Goal: Transaction & Acquisition: Book appointment/travel/reservation

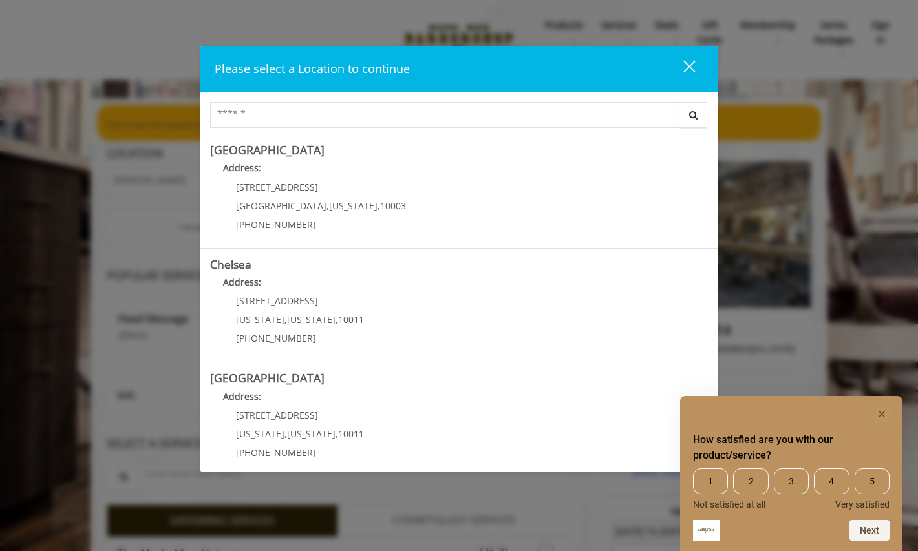
click at [690, 65] on div "close dialog" at bounding box center [689, 66] width 12 height 12
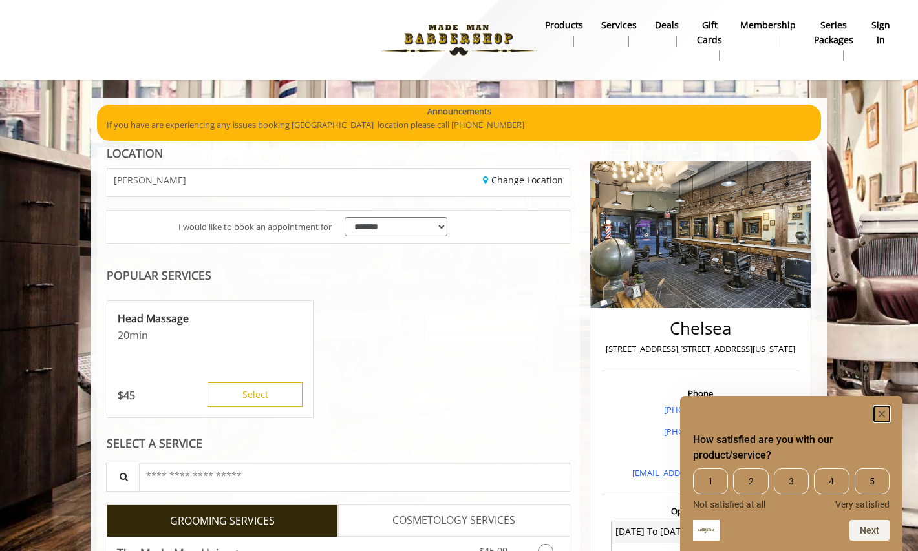
click at [886, 413] on rect "Hide survey" at bounding box center [882, 415] width 16 height 16
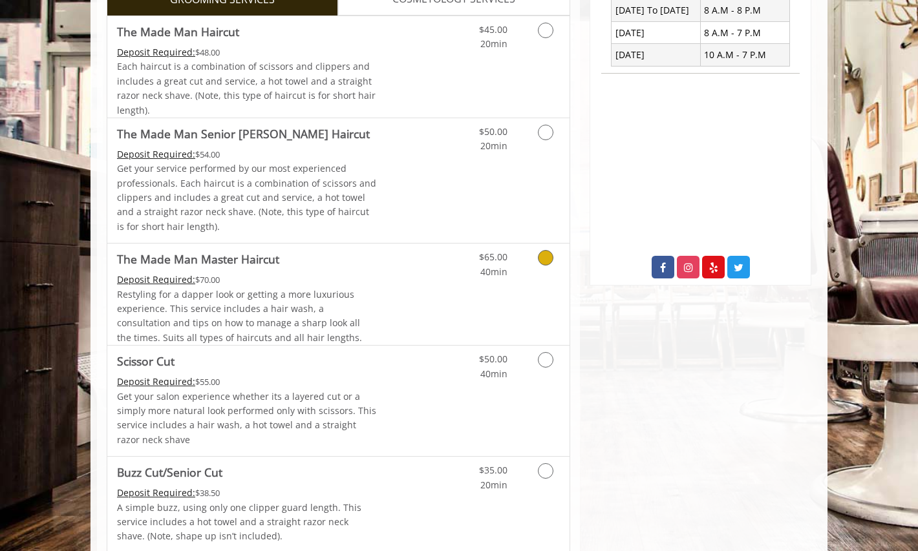
scroll to position [566, 0]
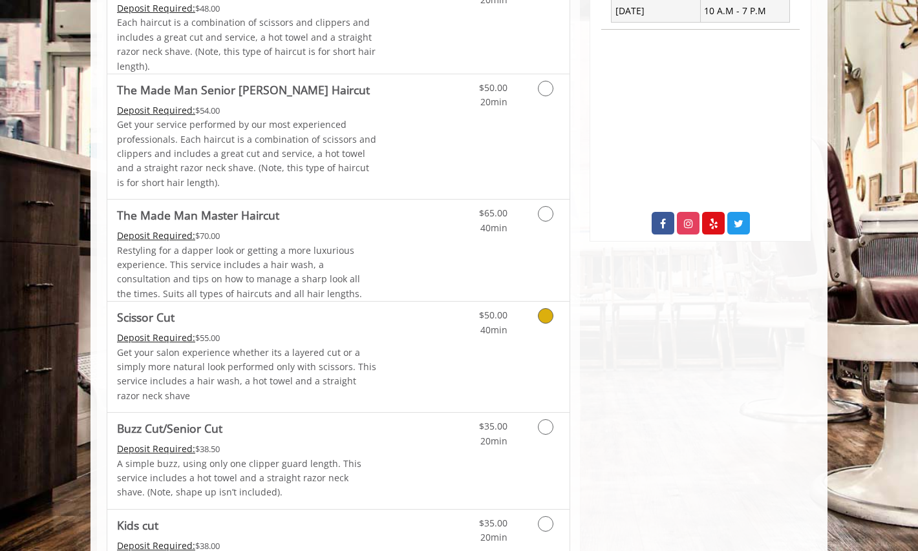
click at [549, 310] on icon "Grooming services" at bounding box center [546, 316] width 16 height 16
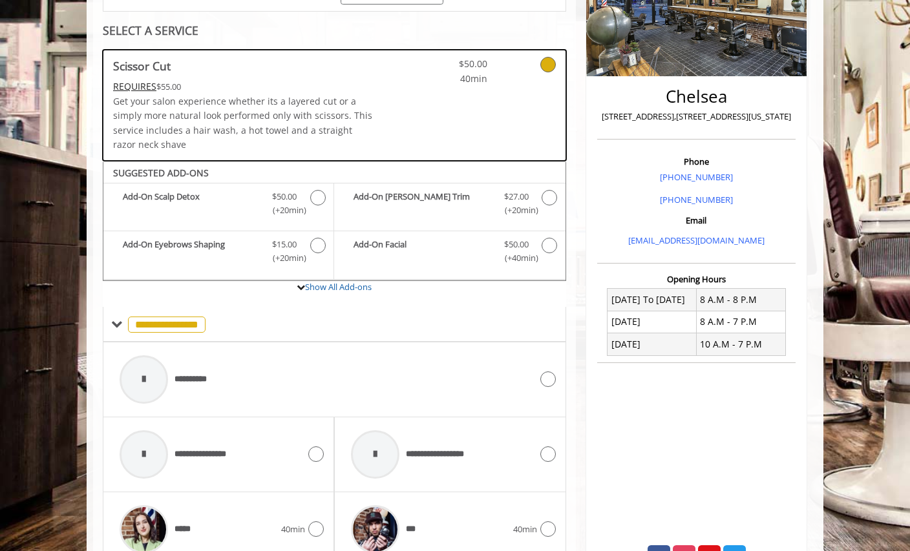
scroll to position [0, 0]
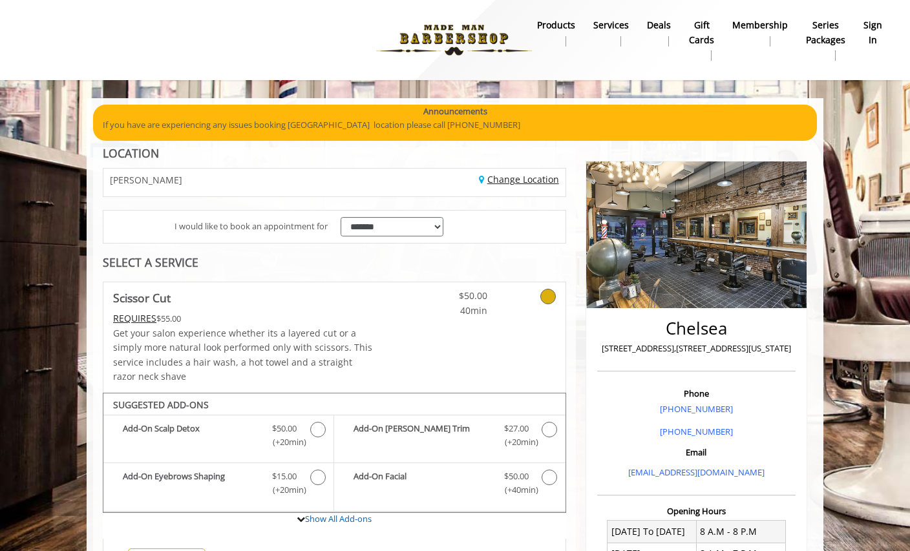
click at [497, 183] on link "Change Location" at bounding box center [519, 179] width 80 height 12
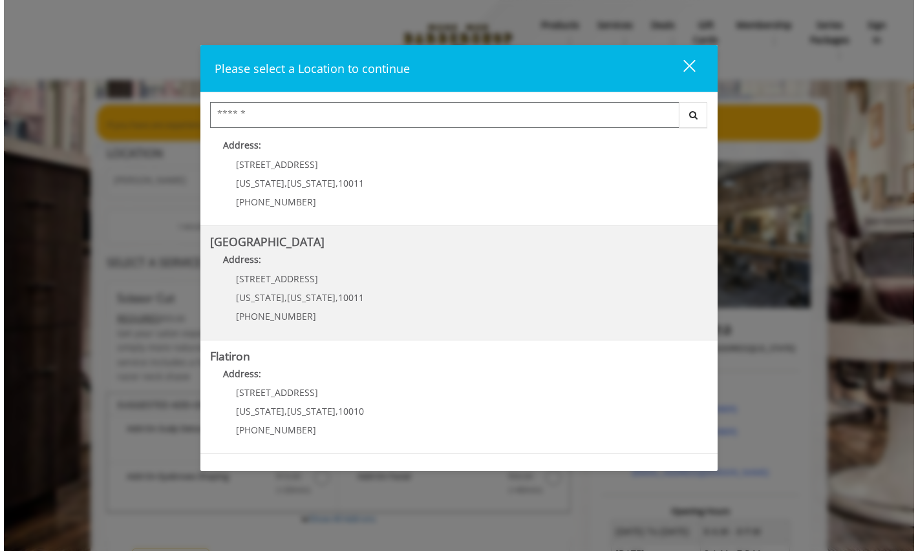
scroll to position [151, 0]
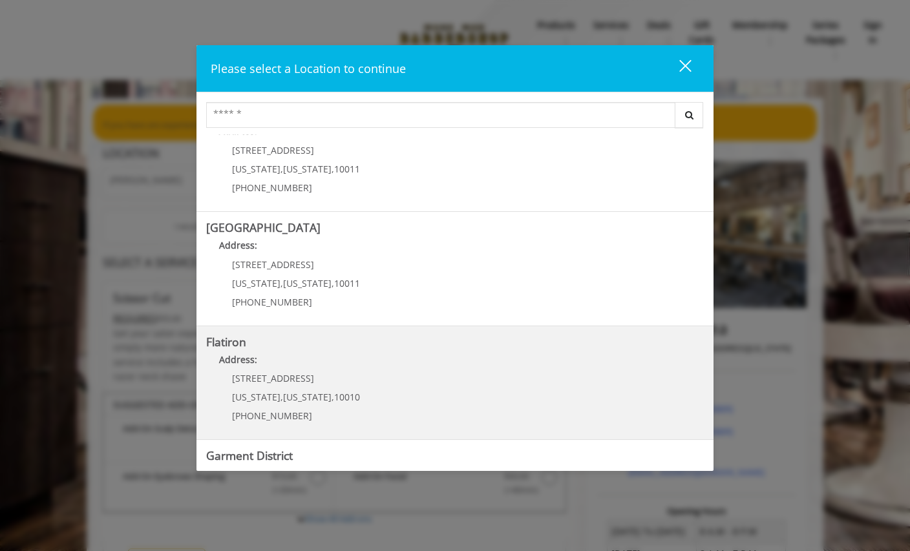
click at [404, 374] on "Flatiron Address: [STREET_ADDRESS][US_STATE][US_STATE] (917) 475-1765" at bounding box center [455, 383] width 498 height 94
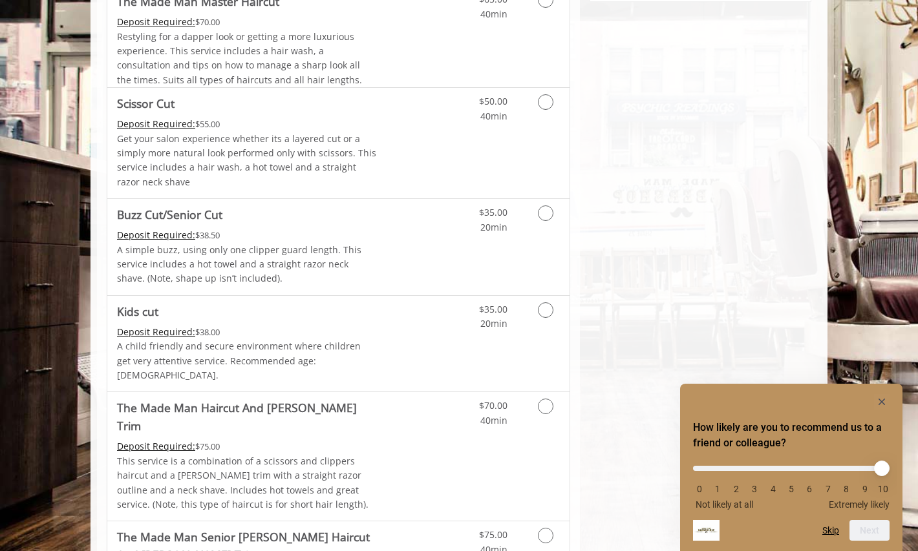
scroll to position [652, 0]
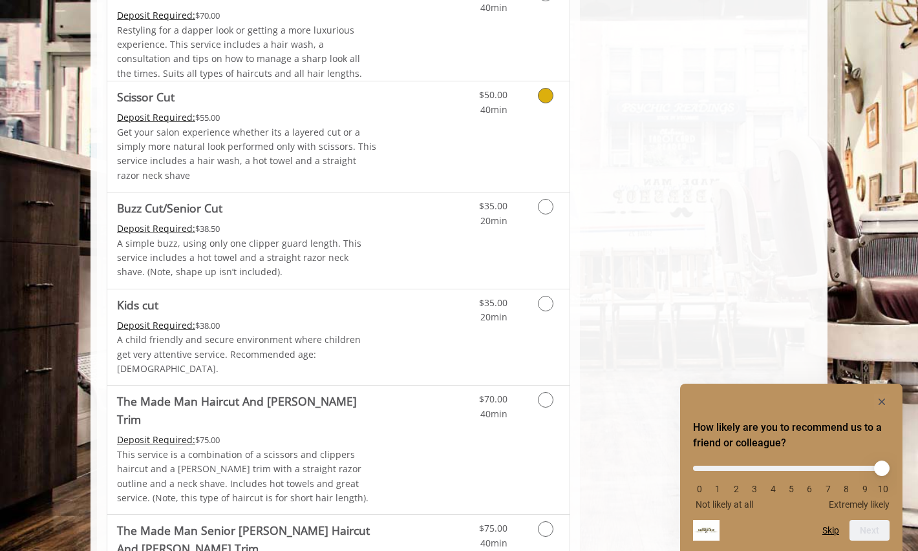
click at [550, 99] on icon "Grooming services" at bounding box center [546, 96] width 16 height 16
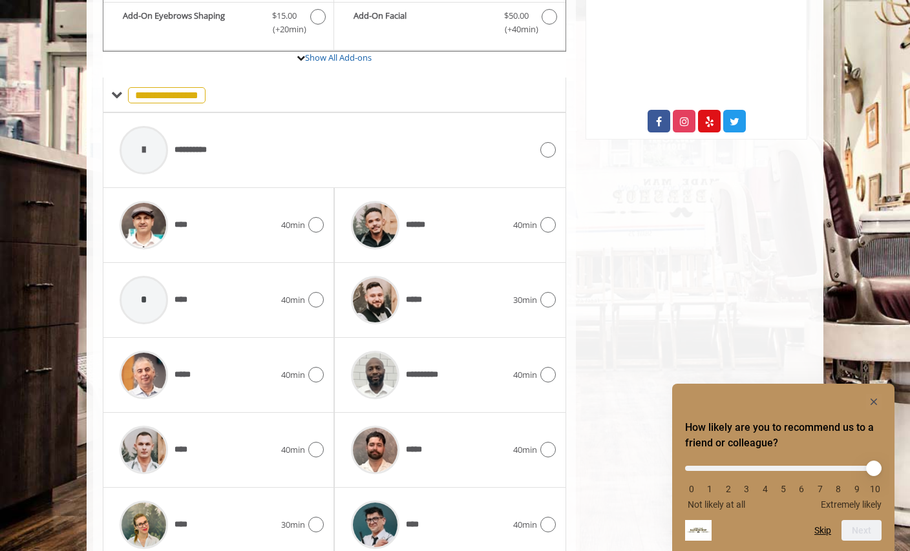
scroll to position [564, 0]
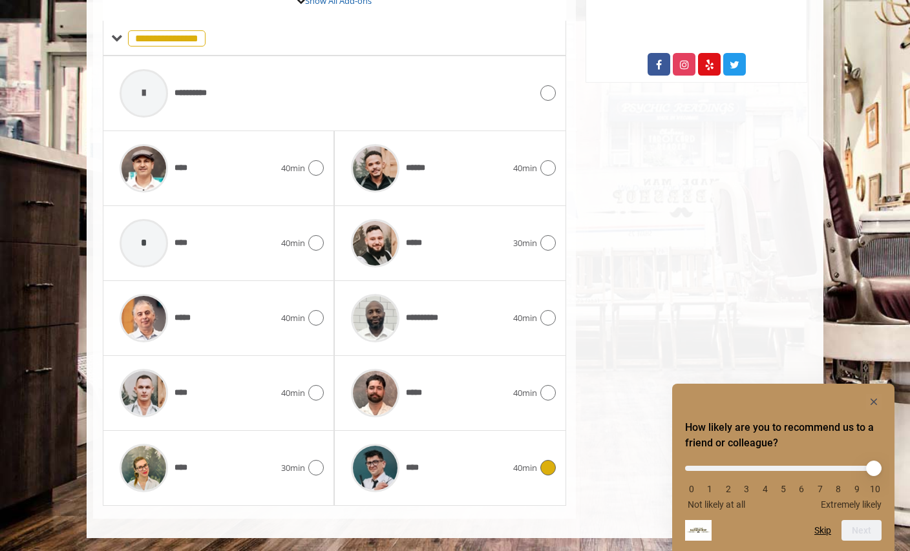
click at [551, 463] on icon at bounding box center [548, 468] width 16 height 16
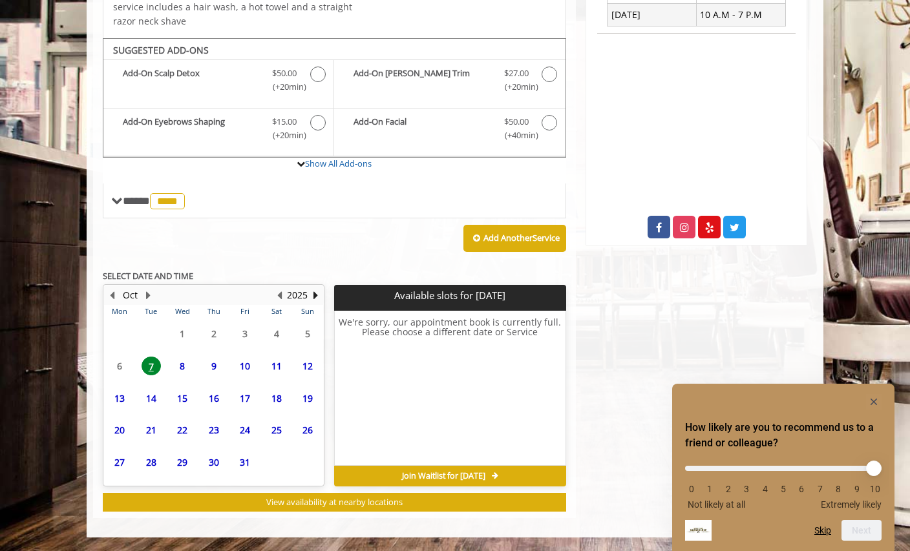
scroll to position [400, 0]
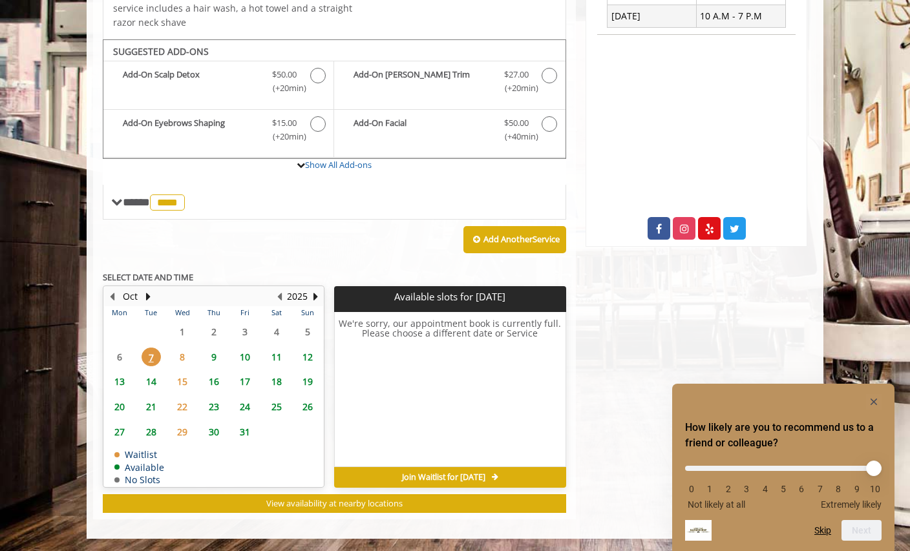
click at [245, 354] on span "10" at bounding box center [244, 357] width 19 height 19
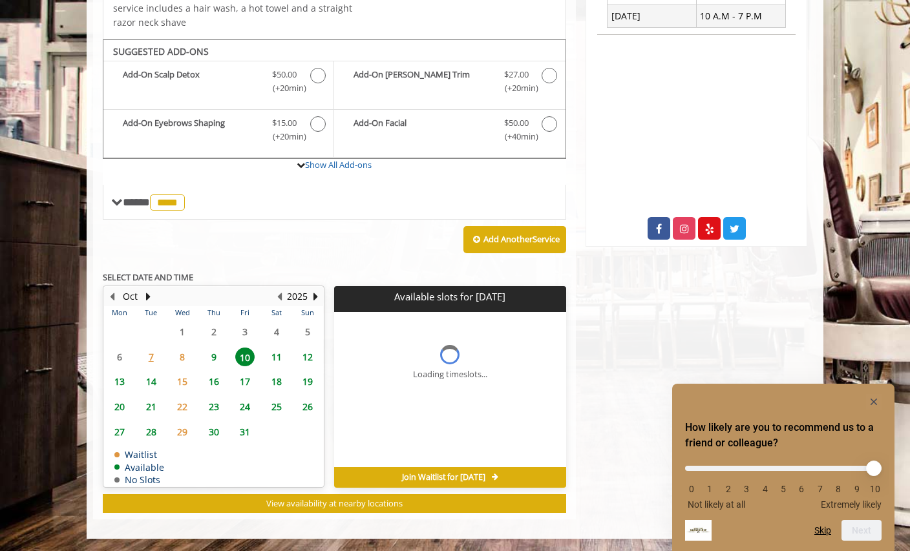
scroll to position [420, 0]
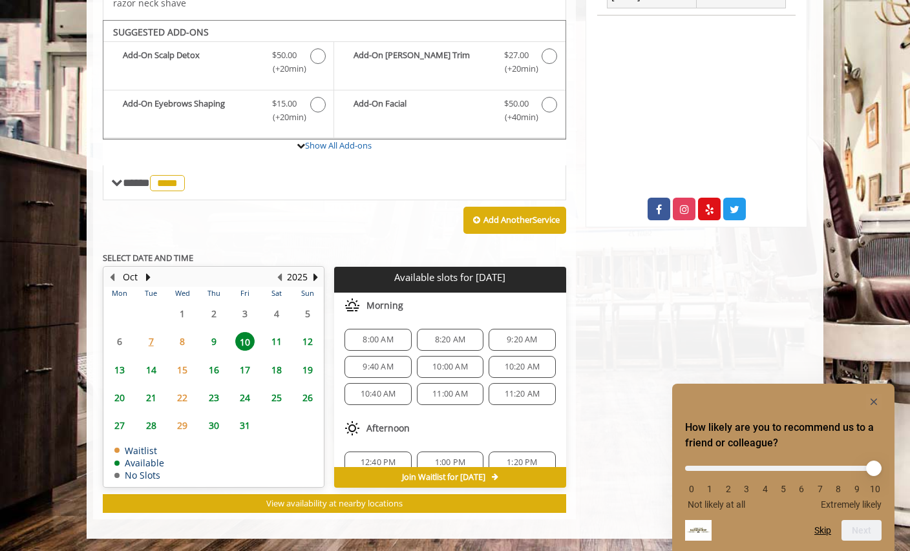
click at [213, 338] on span "9" at bounding box center [213, 341] width 19 height 19
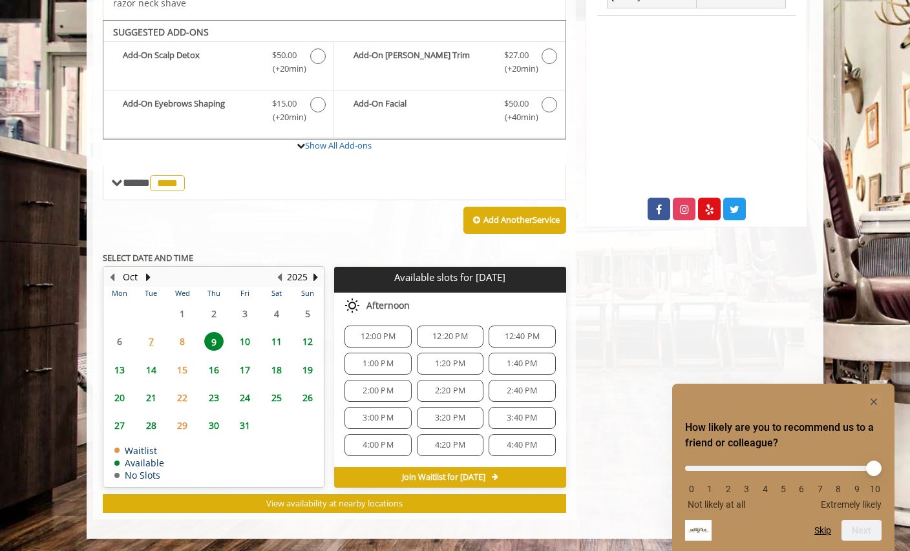
scroll to position [0, 0]
click at [381, 339] on span "12:00 PM" at bounding box center [379, 340] width 36 height 10
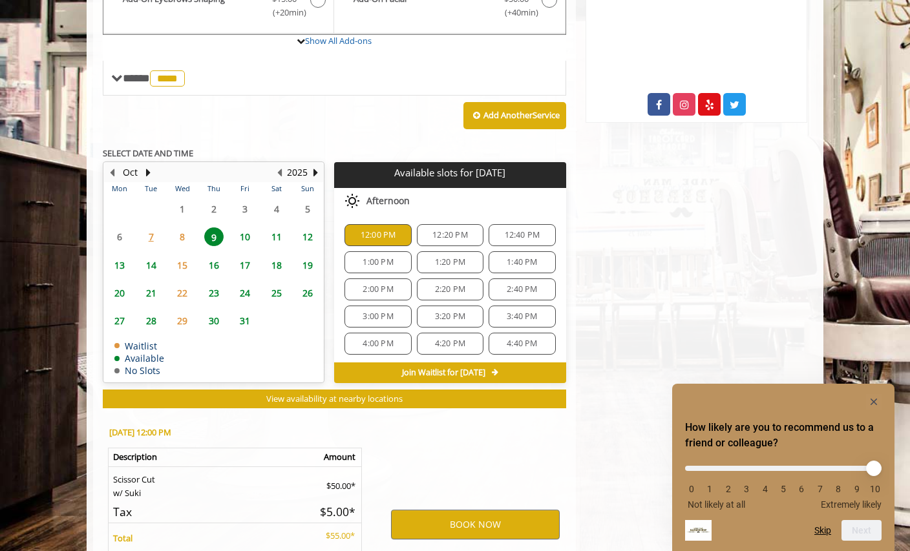
scroll to position [654, 0]
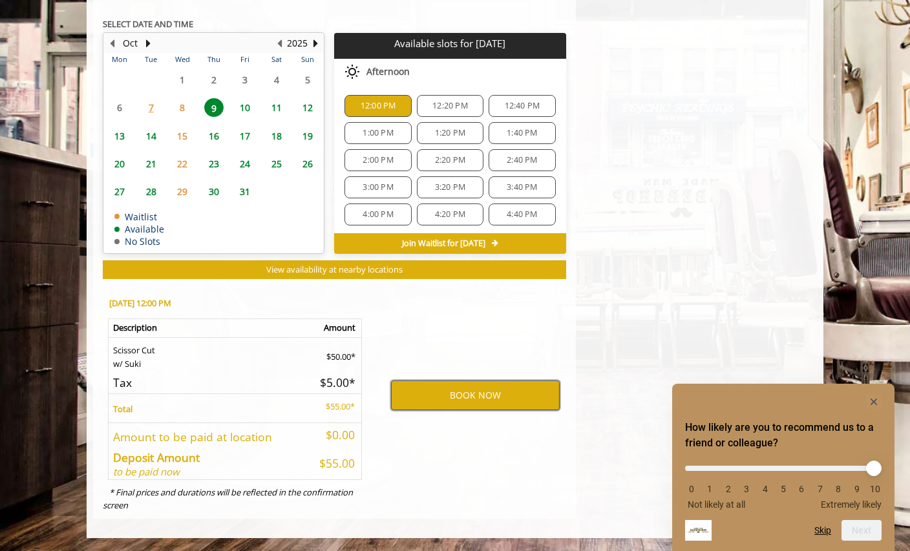
click at [446, 402] on button "BOOK NOW" at bounding box center [475, 396] width 169 height 30
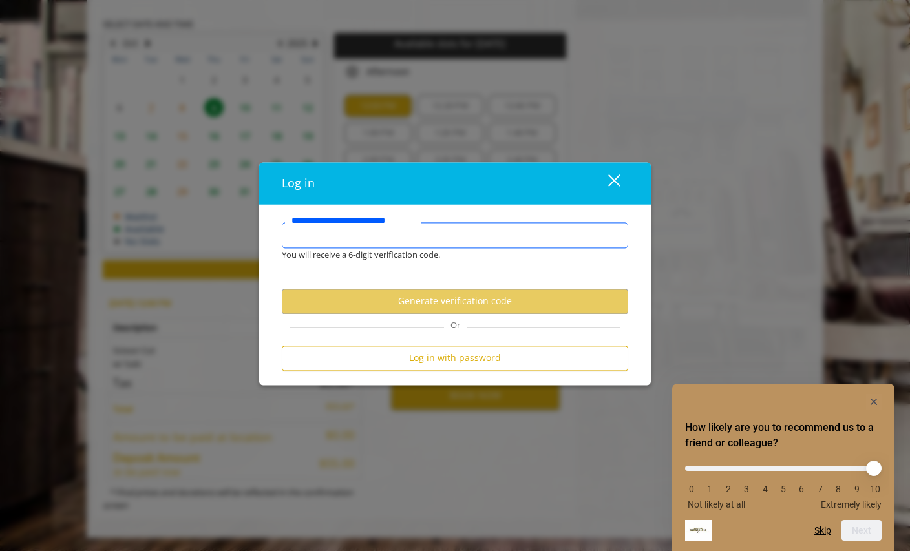
type input "*"
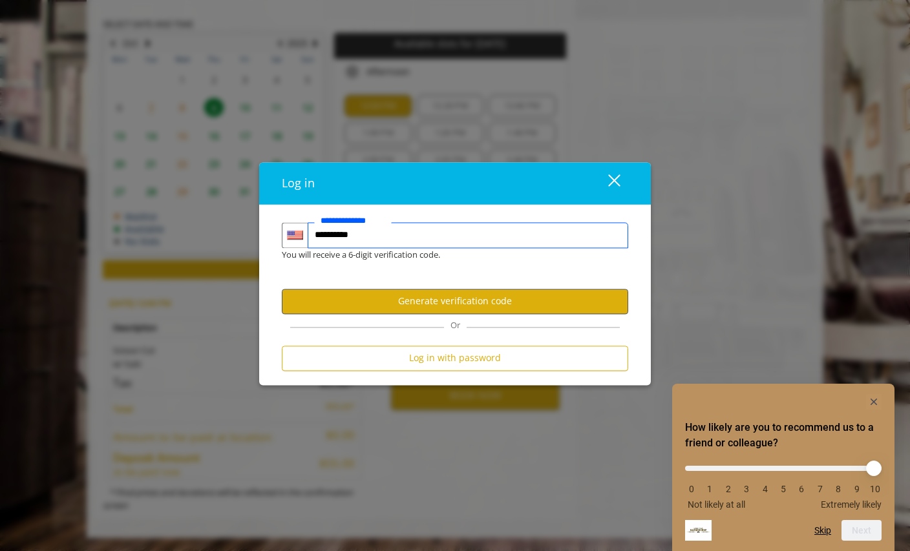
type input "**********"
click at [425, 295] on button "Generate verification code" at bounding box center [455, 301] width 347 height 25
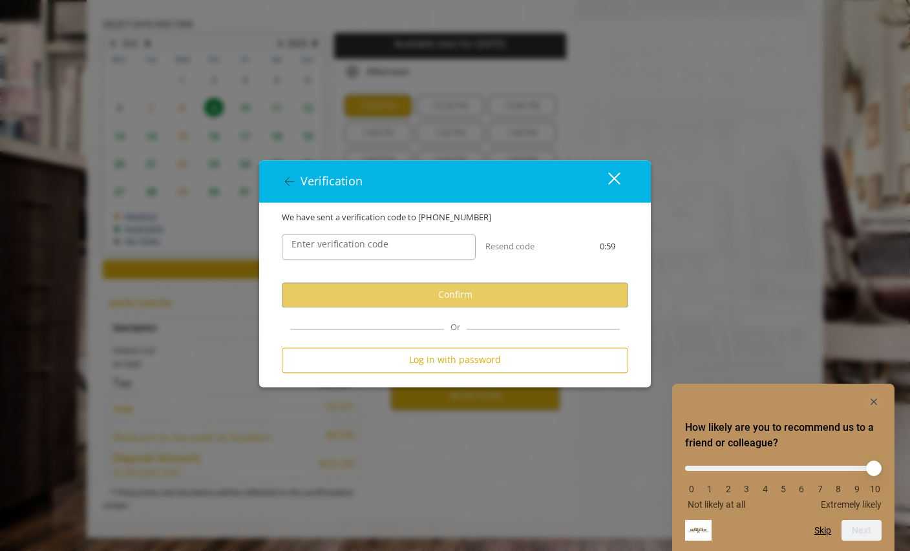
scroll to position [0, 0]
click at [376, 247] on label "Enter verification code" at bounding box center [340, 244] width 110 height 14
click at [376, 247] on input "Enter verification code" at bounding box center [379, 247] width 194 height 26
click at [390, 250] on input "Enter verification code" at bounding box center [379, 247] width 194 height 26
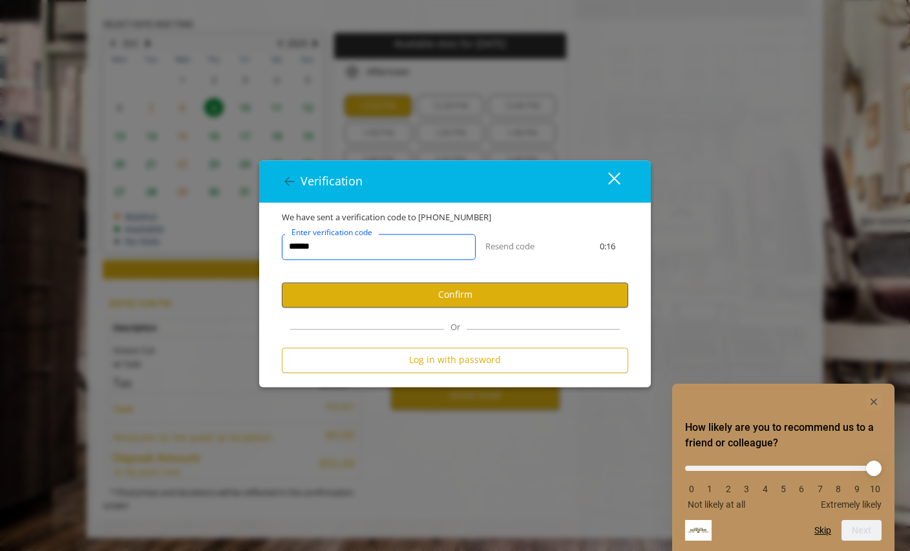
type input "******"
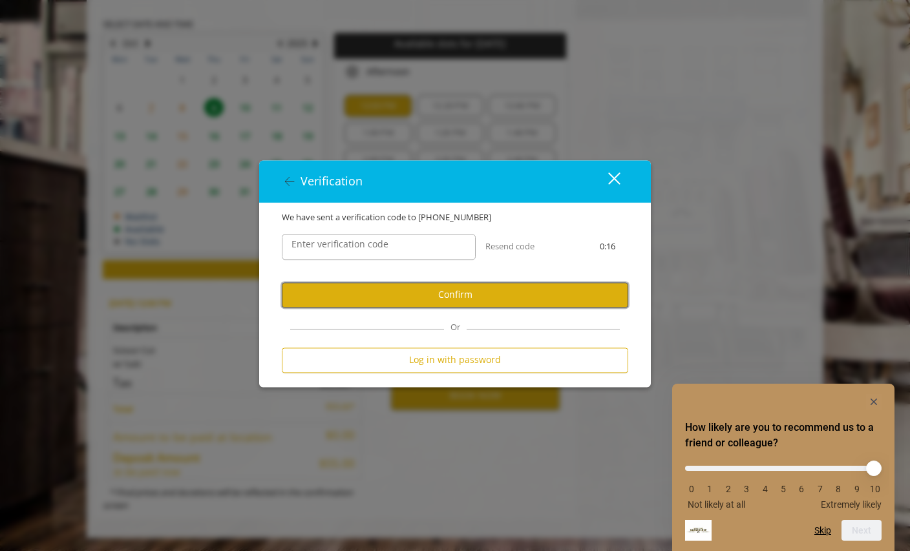
click at [444, 299] on button "Confirm" at bounding box center [455, 295] width 347 height 25
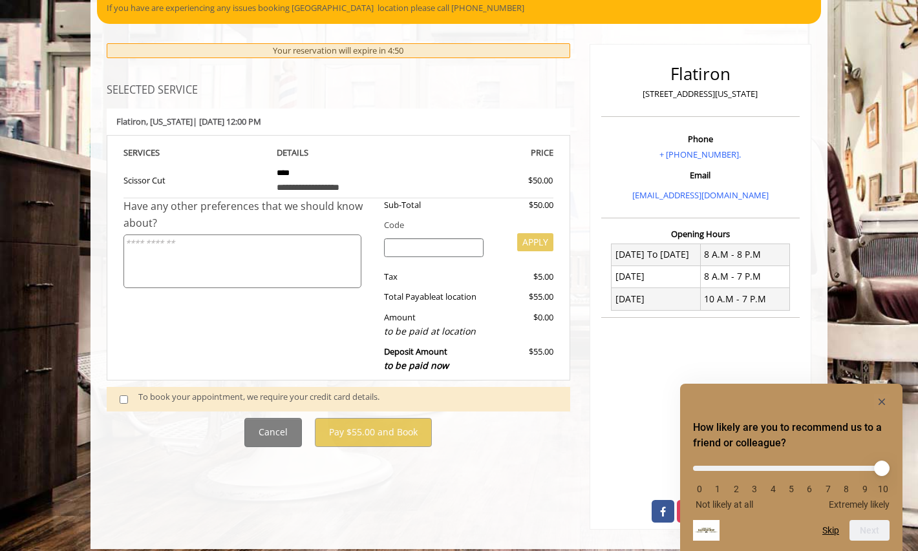
scroll to position [129, 0]
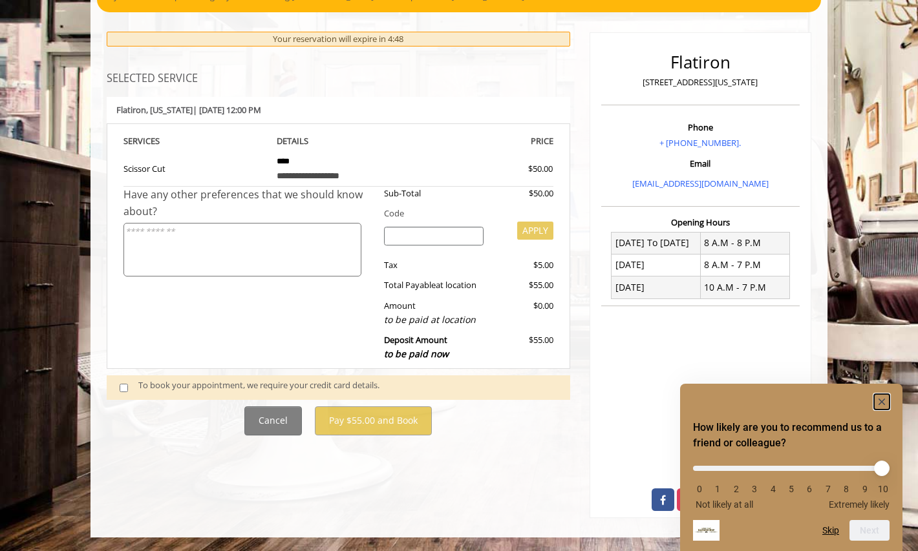
click at [886, 398] on rect "Hide survey" at bounding box center [882, 402] width 16 height 16
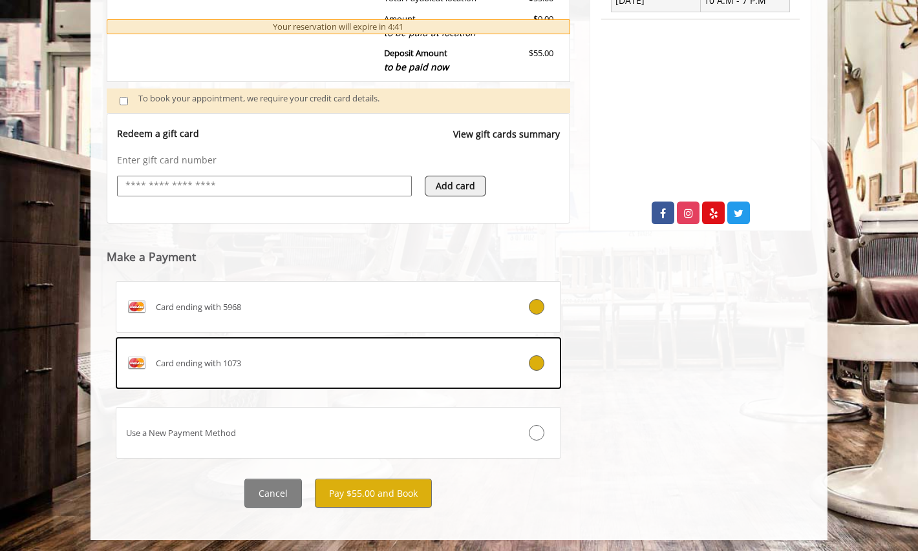
scroll to position [418, 0]
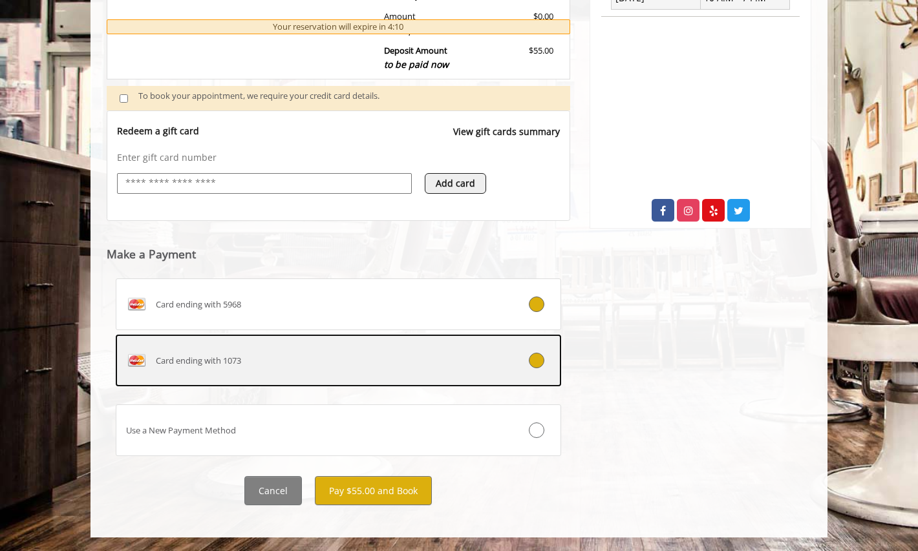
click at [467, 376] on label "Card ending with 1073" at bounding box center [338, 361] width 445 height 52
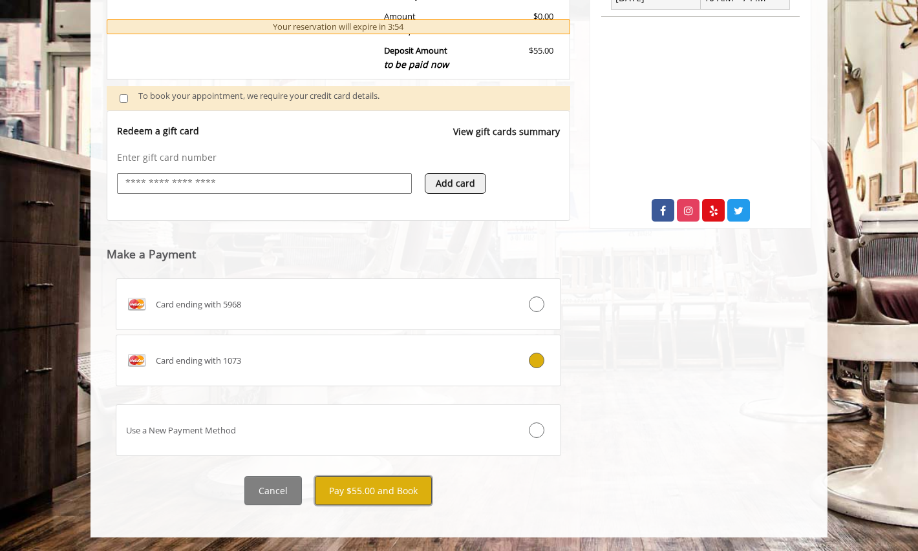
click at [367, 495] on button "Pay $55.00 and Book" at bounding box center [373, 490] width 117 height 29
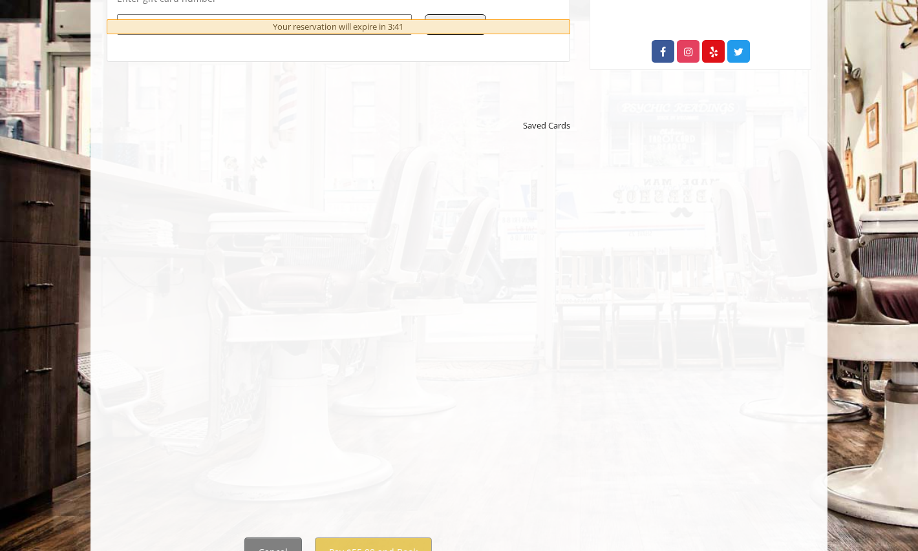
scroll to position [639, 0]
